Goal: Task Accomplishment & Management: Manage account settings

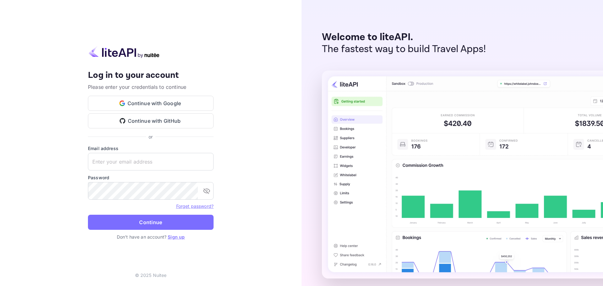
click at [245, 140] on div "Your account has been created successfully, a confirmation link has been sent t…" at bounding box center [150, 143] width 301 height 286
paste input "[EMAIL_ADDRESS][DOMAIN_NAME]"
click at [143, 168] on input "text" at bounding box center [151, 162] width 126 height 18
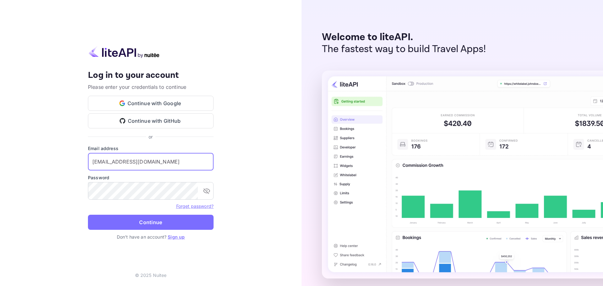
type input "[EMAIL_ADDRESS][DOMAIN_NAME]"
click at [293, 162] on div "Your account has been created successfully, a confirmation link has been sent t…" at bounding box center [150, 143] width 301 height 286
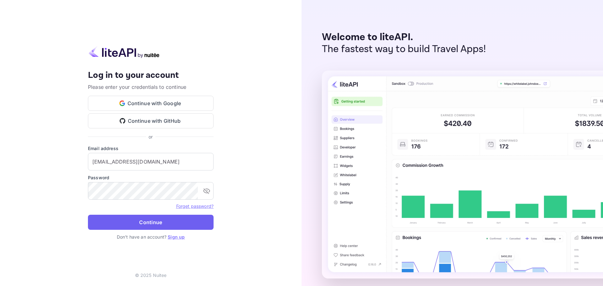
click at [136, 224] on button "Continue" at bounding box center [151, 222] width 126 height 15
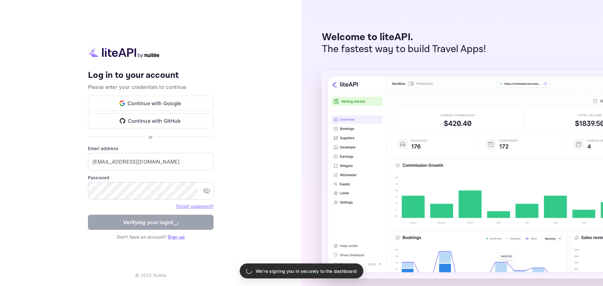
click at [257, 177] on div "Your account has been created successfully, a confirmation link has been sent t…" at bounding box center [150, 143] width 301 height 286
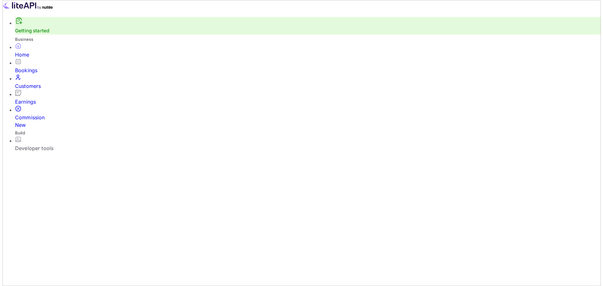
scroll to position [97, 158]
click at [39, 73] on div "Bookings" at bounding box center [305, 71] width 585 height 8
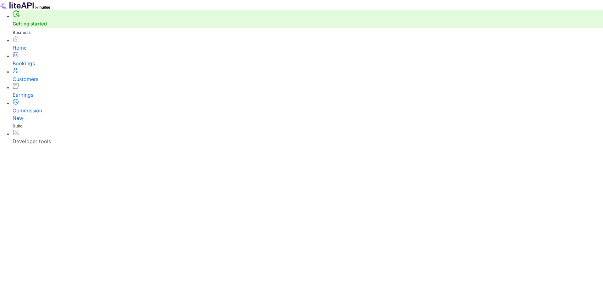
select select "8"
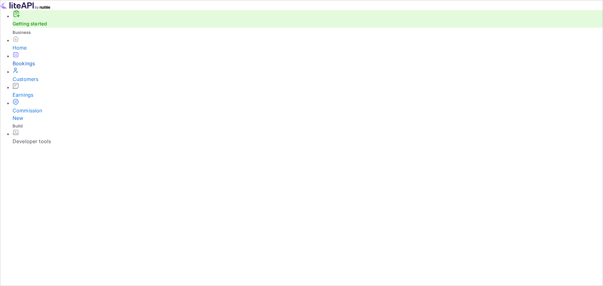
select select "2026"
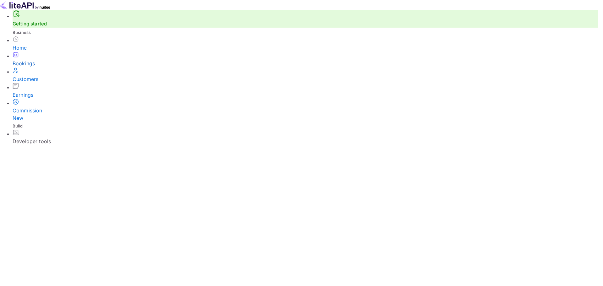
paste input "Holiday Inn Express [GEOGRAPHIC_DATA] and [GEOGRAPHIC_DATA]."
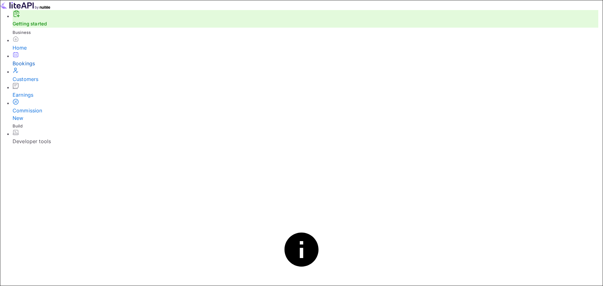
drag, startPoint x: 239, startPoint y: 189, endPoint x: 165, endPoint y: 188, distance: 73.8
type input "Holiday Inn Express [GEOGRAPHIC_DATA] Macquarie"
